Goal: Communication & Community: Answer question/provide support

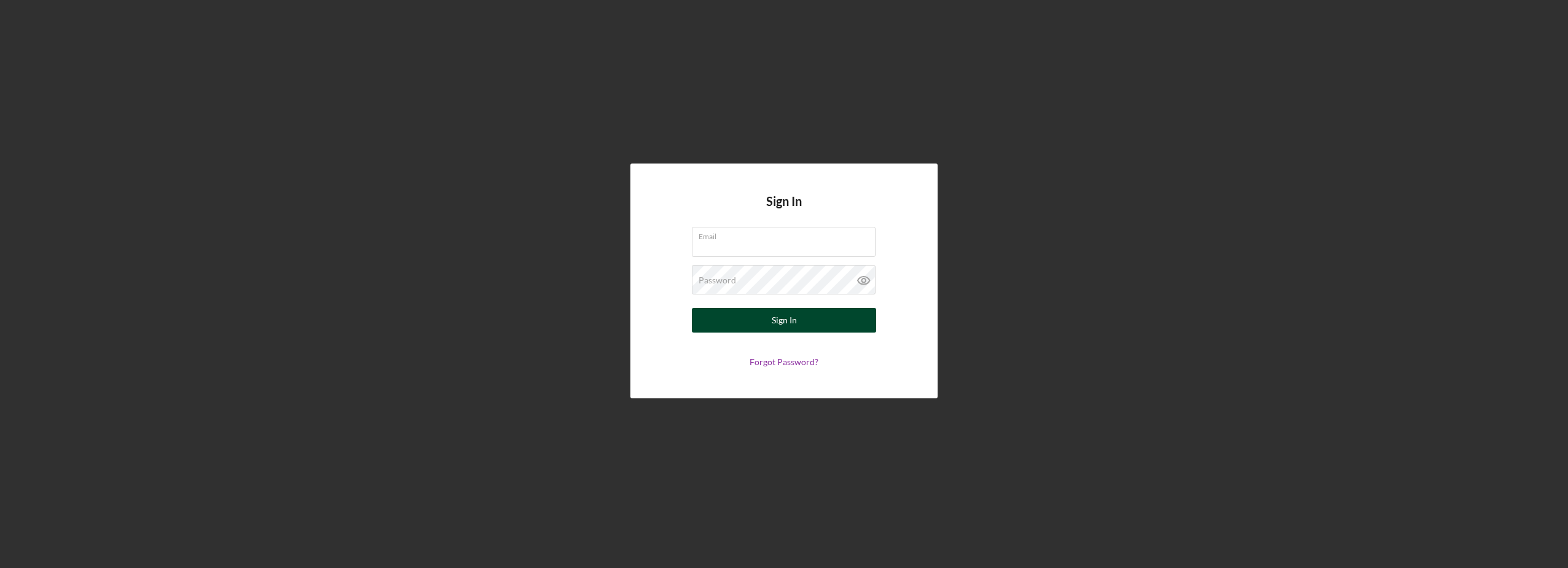
type input "[EMAIL_ADDRESS][DOMAIN_NAME]"
click at [816, 317] on button "Sign In" at bounding box center [784, 320] width 184 height 25
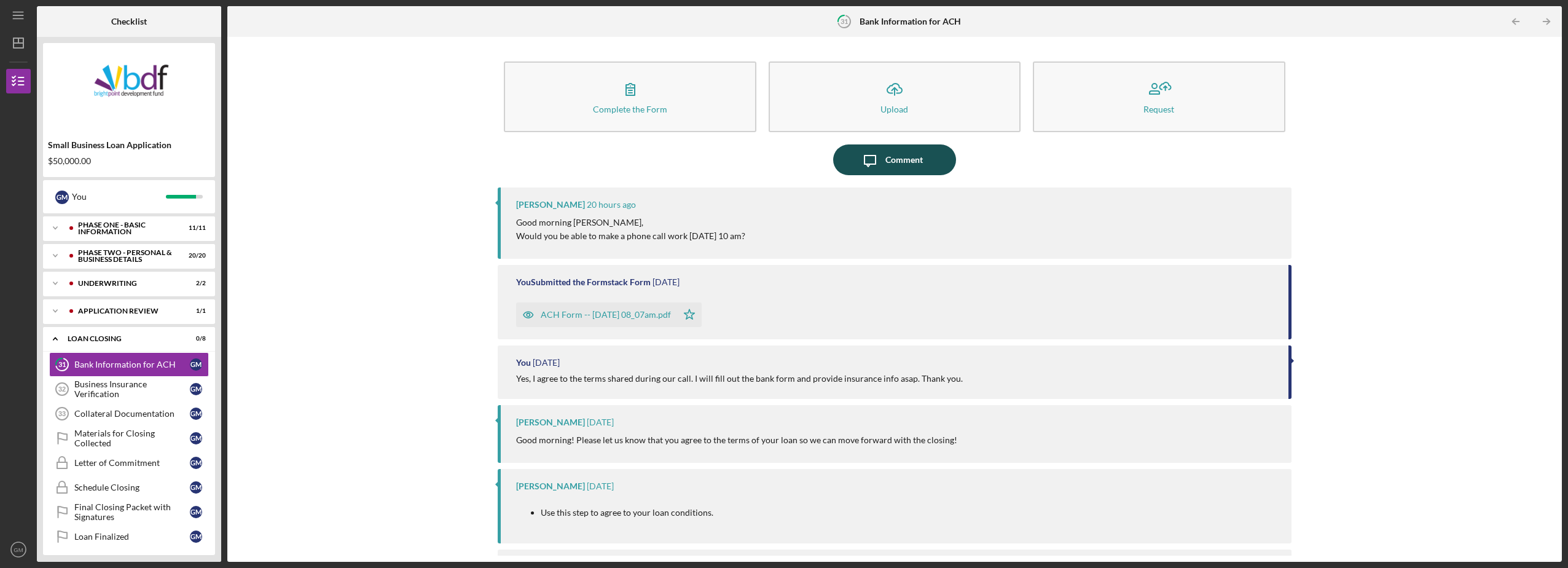
click at [869, 163] on icon "Icon/Message" at bounding box center [870, 160] width 31 height 31
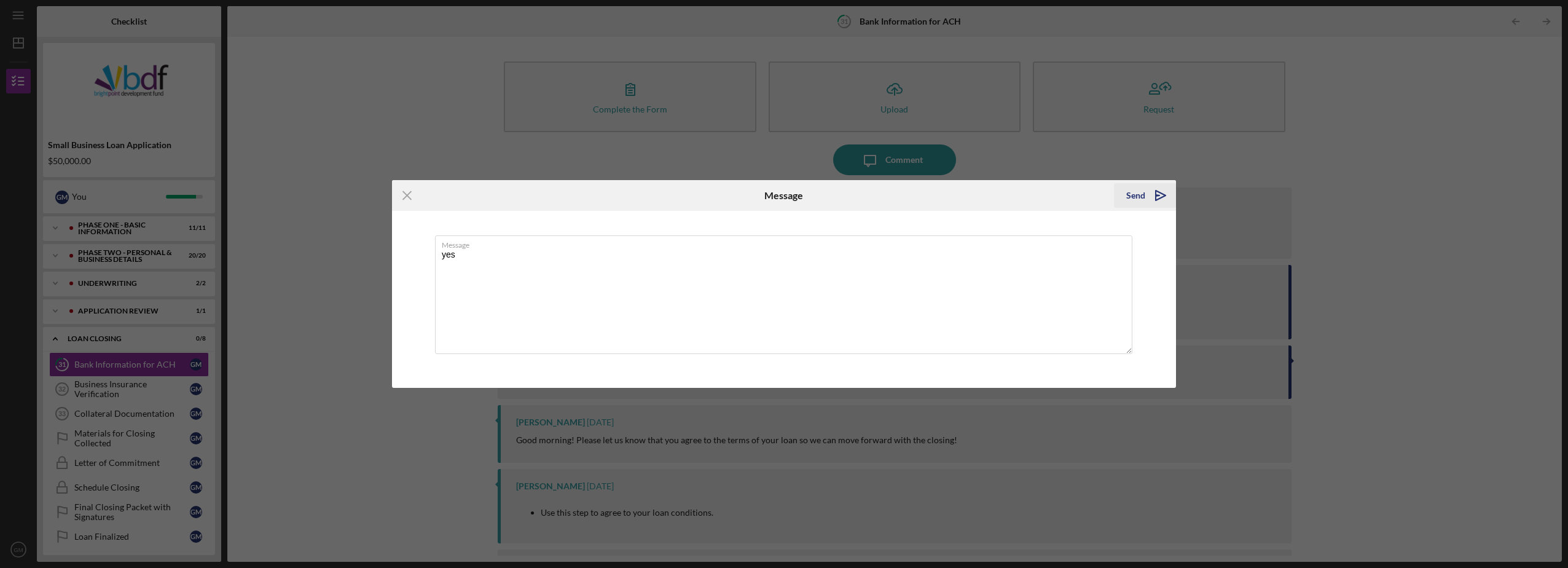
type textarea "yes"
click at [1142, 194] on div "Send" at bounding box center [1136, 195] width 19 height 25
